Goal: Information Seeking & Learning: Learn about a topic

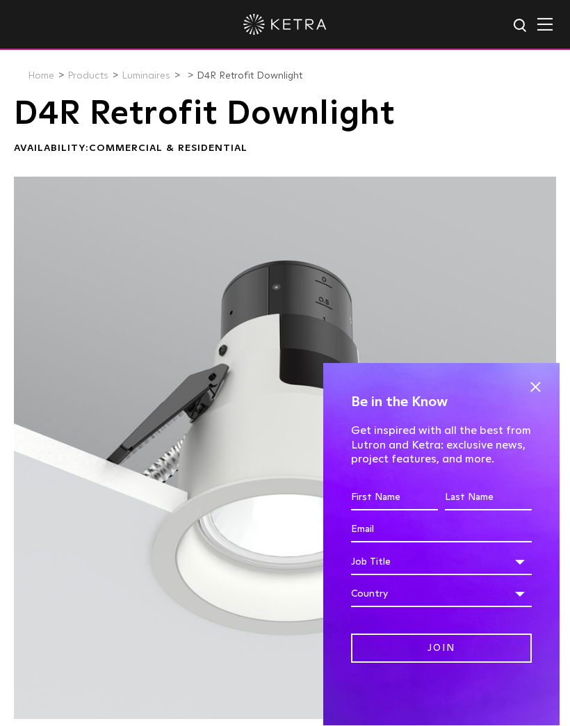
click at [536, 384] on span at bounding box center [535, 387] width 21 height 21
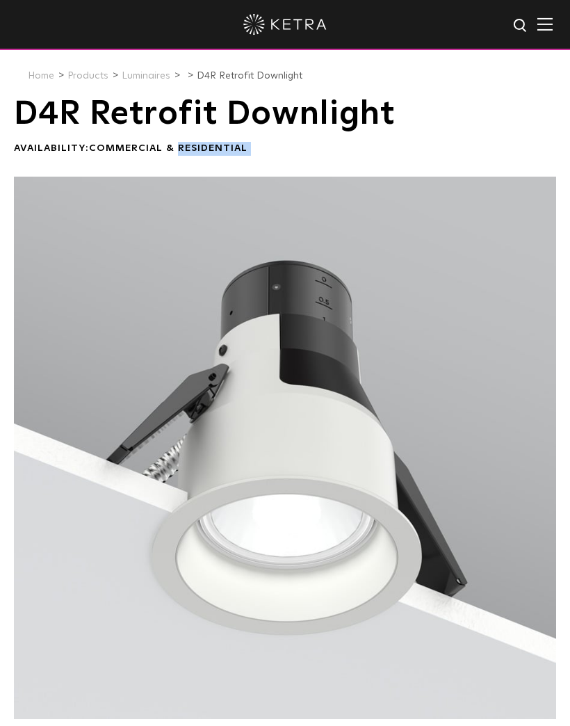
copy div "Residential"
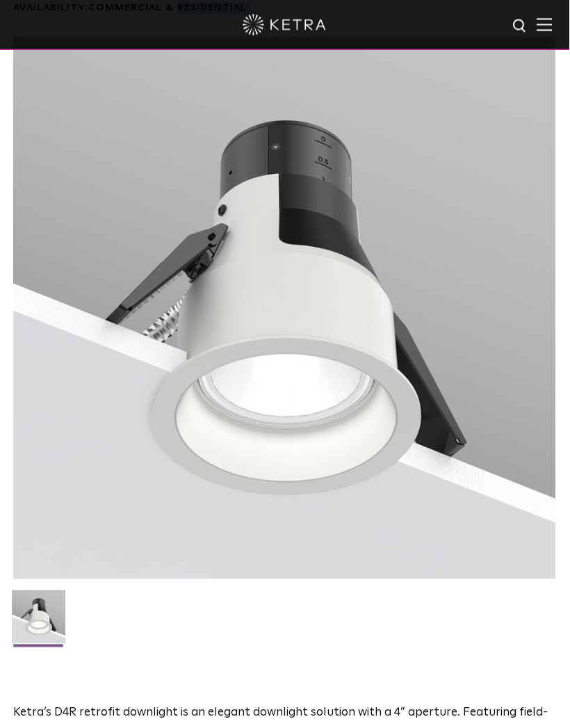
scroll to position [141, 0]
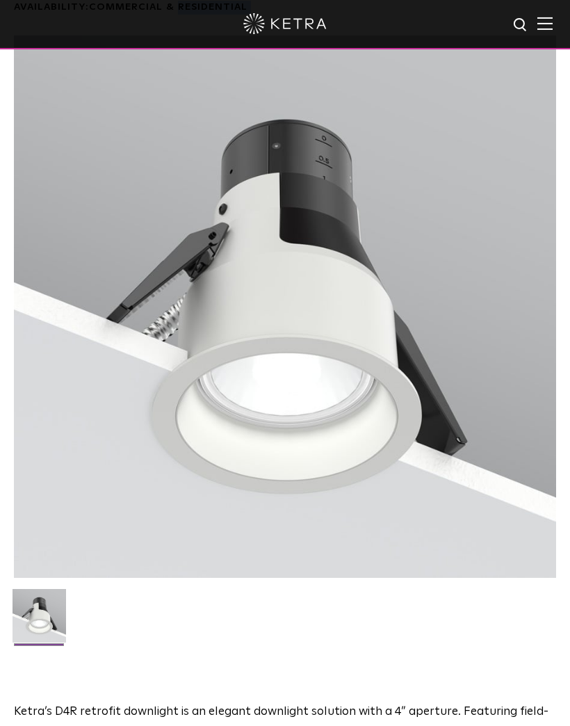
click at [272, 634] on ul at bounding box center [285, 625] width 550 height 71
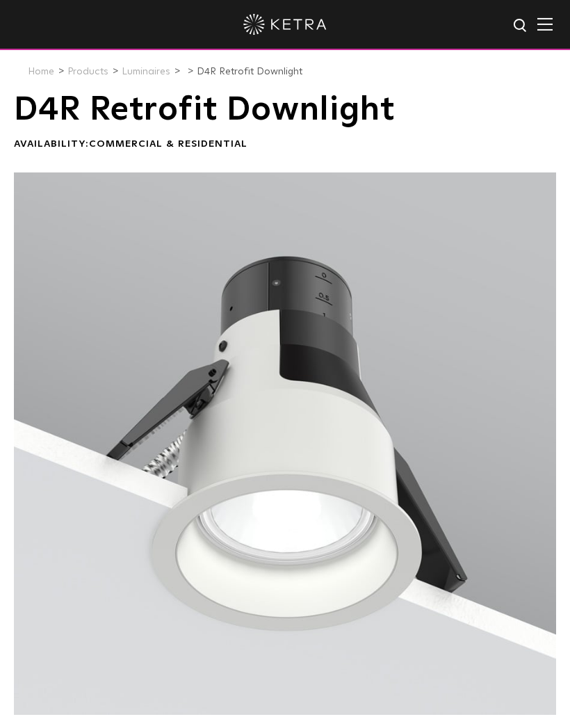
scroll to position [0, 0]
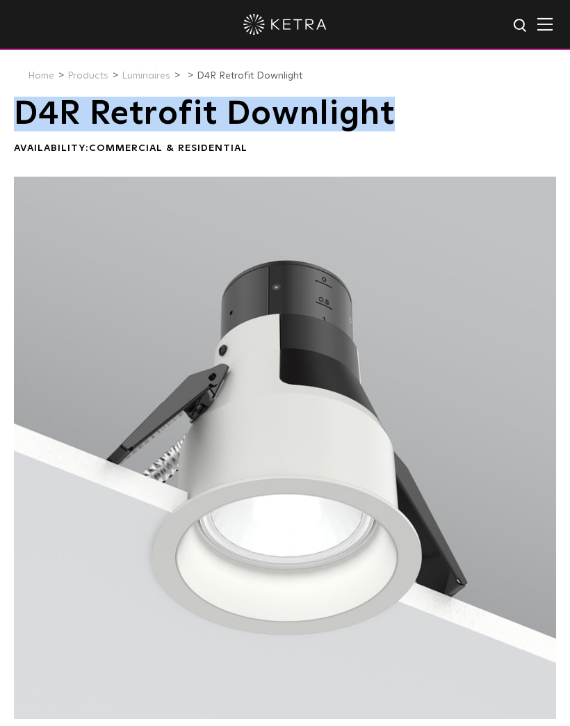
copy h1 "D4R Retrofit Downlight"
click at [159, 5] on div at bounding box center [285, 24] width 508 height 49
